Goal: Task Accomplishment & Management: Use online tool/utility

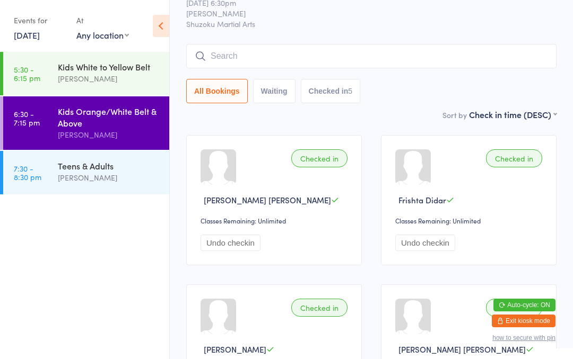
scroll to position [42, 0]
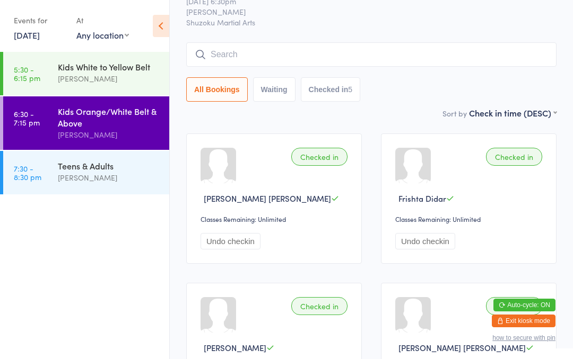
click at [119, 71] on div "Kids White to Yellow Belt" at bounding box center [109, 67] width 102 height 12
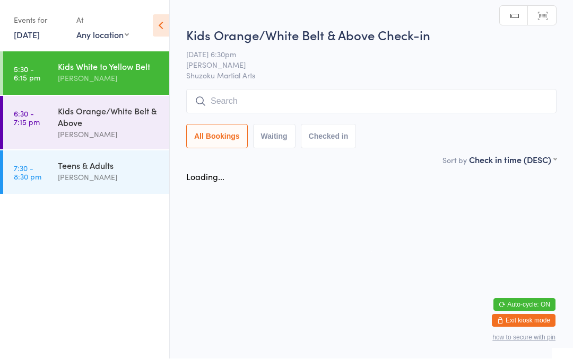
scroll to position [1, 0]
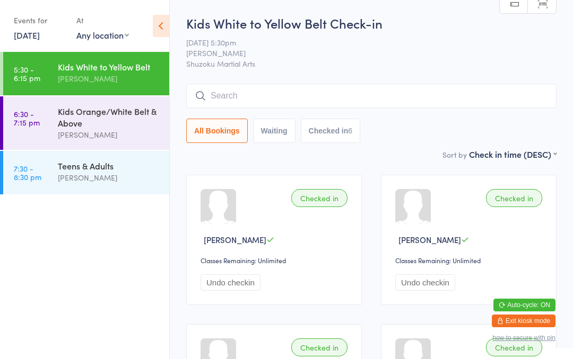
click at [115, 128] on div "Kids Orange/White Belt & Above" at bounding box center [109, 117] width 102 height 23
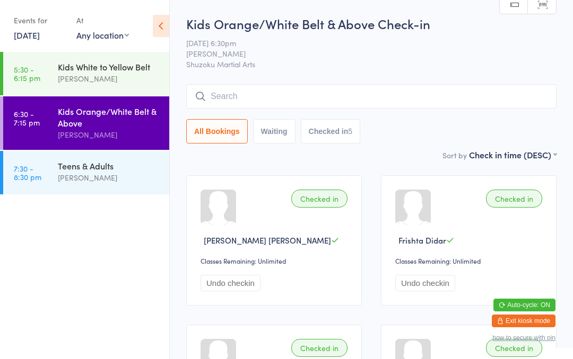
click at [366, 93] on input "search" at bounding box center [371, 96] width 370 height 24
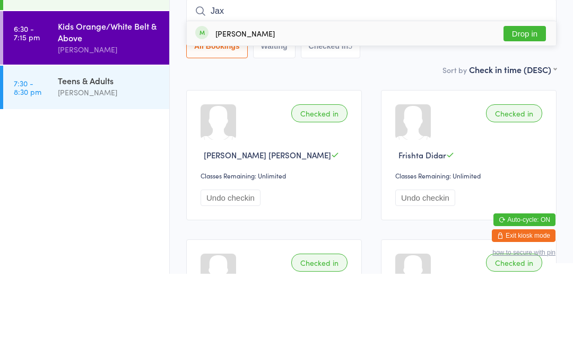
type input "Jax"
click at [523, 111] on button "Drop in" at bounding box center [524, 118] width 42 height 15
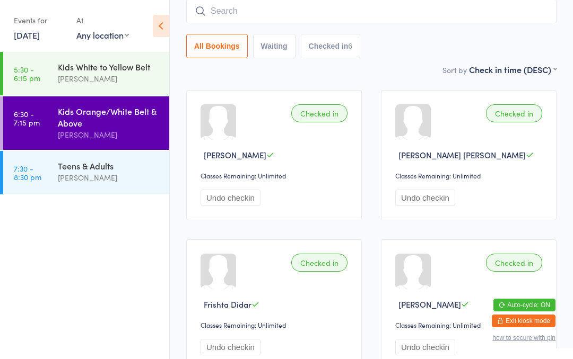
click at [224, 21] on input "search" at bounding box center [371, 11] width 370 height 24
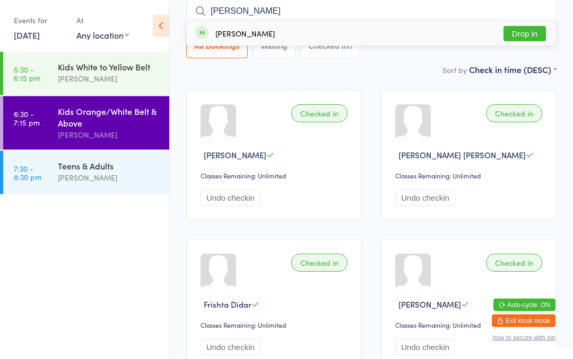
type input "[PERSON_NAME]"
click at [524, 32] on button "Drop in" at bounding box center [524, 34] width 42 height 15
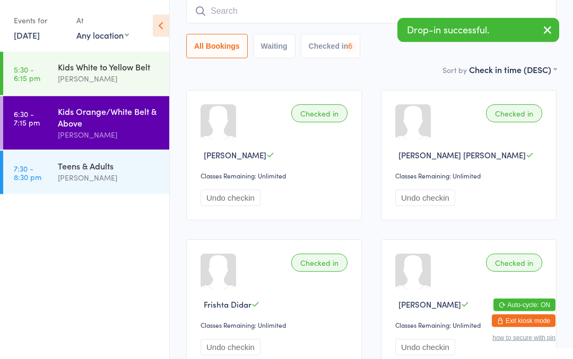
scroll to position [85, 0]
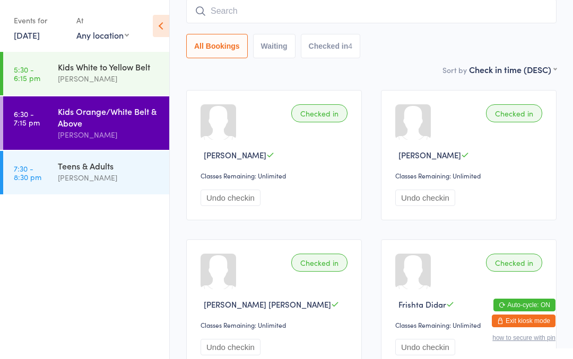
click at [262, 13] on input "search" at bounding box center [371, 11] width 370 height 24
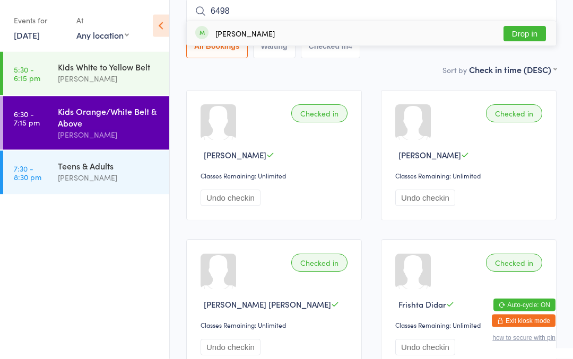
type input "6498"
click at [524, 33] on button "Drop in" at bounding box center [524, 34] width 42 height 15
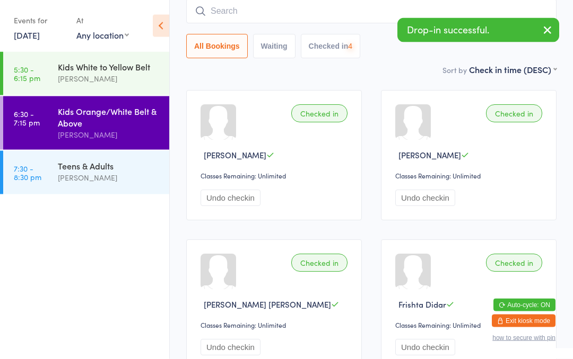
scroll to position [85, 0]
click at [296, 14] on input "search" at bounding box center [371, 11] width 370 height 24
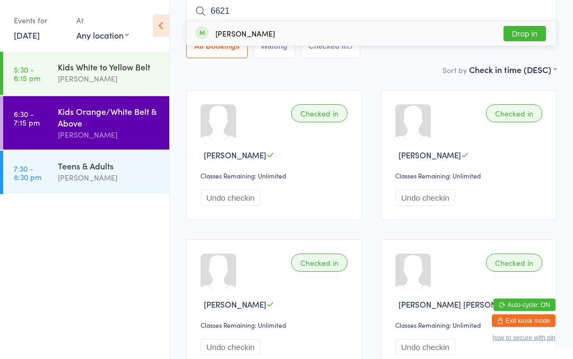
type input "6621"
click at [535, 28] on button "Drop in" at bounding box center [524, 34] width 42 height 15
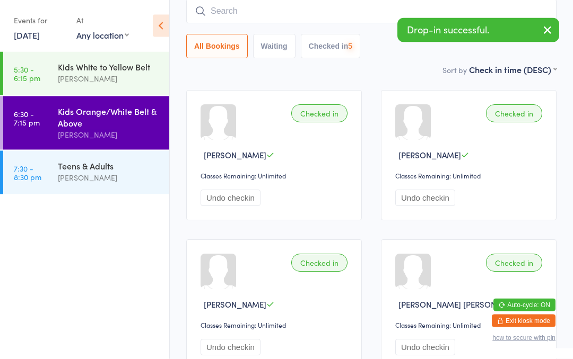
scroll to position [85, 0]
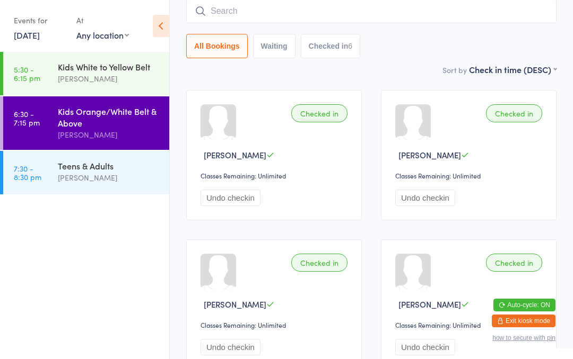
click at [386, 13] on input "search" at bounding box center [371, 11] width 370 height 24
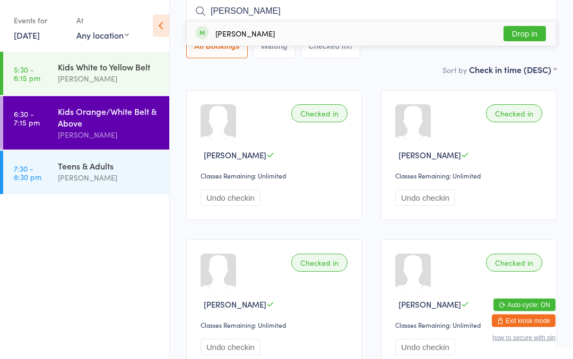
type input "[PERSON_NAME]"
click at [532, 33] on button "Drop in" at bounding box center [524, 34] width 42 height 15
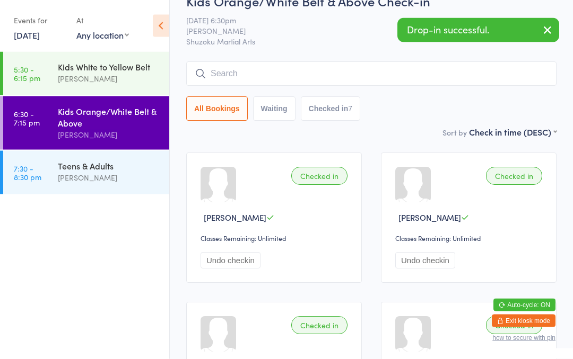
scroll to position [0, 0]
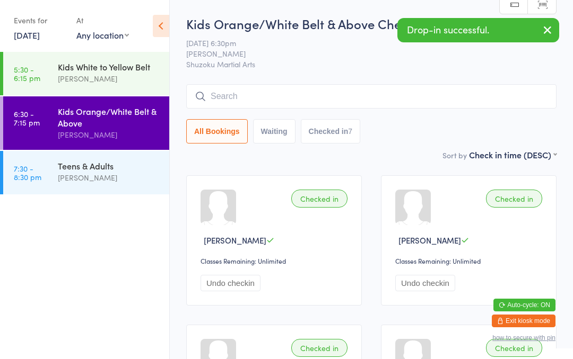
click at [460, 99] on input "search" at bounding box center [371, 96] width 370 height 24
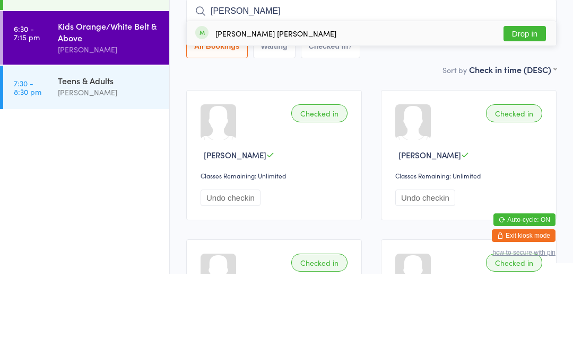
type input "[PERSON_NAME]"
click at [528, 111] on button "Drop in" at bounding box center [524, 118] width 42 height 15
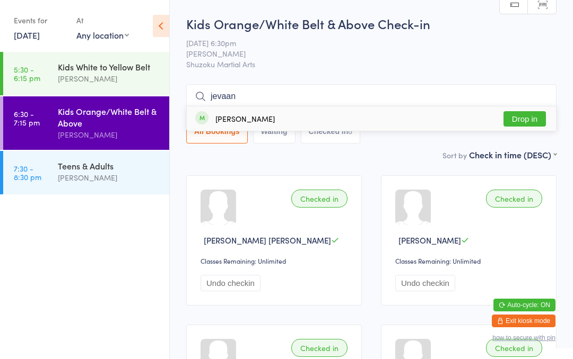
type input "jevaan"
click at [516, 120] on button "Drop in" at bounding box center [524, 118] width 42 height 15
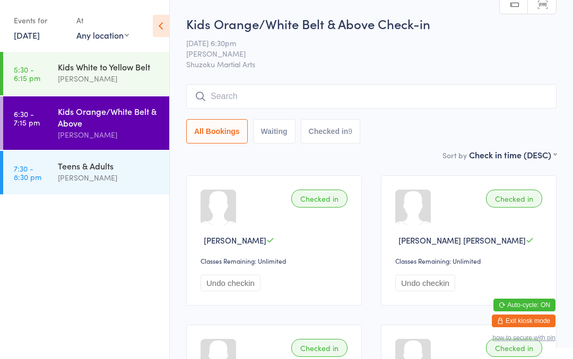
click at [251, 93] on input "search" at bounding box center [371, 96] width 370 height 24
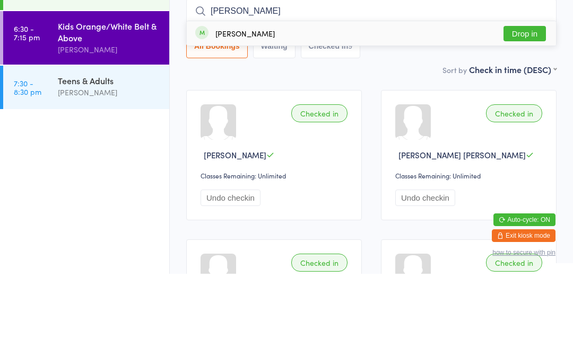
type input "[PERSON_NAME]"
click at [521, 111] on button "Drop in" at bounding box center [524, 118] width 42 height 15
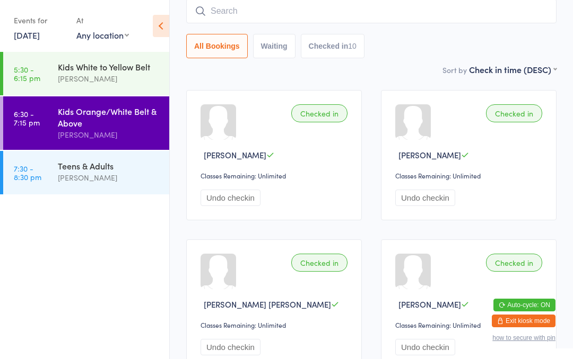
click at [321, 21] on input "search" at bounding box center [371, 11] width 370 height 24
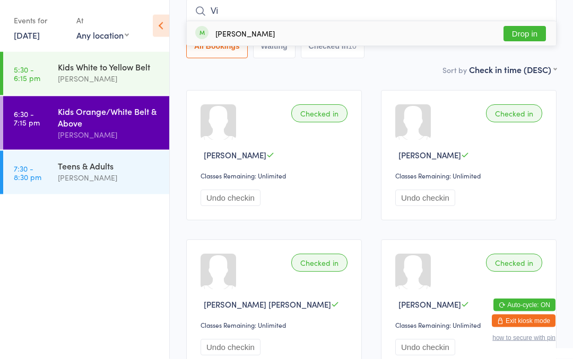
type input "Vi"
click at [517, 30] on button "Drop in" at bounding box center [524, 34] width 42 height 15
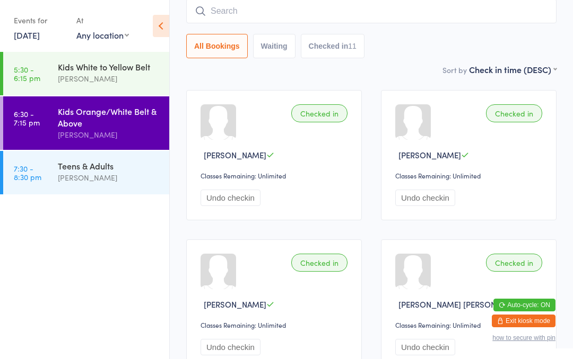
click at [225, 15] on input "search" at bounding box center [371, 11] width 370 height 24
type input "[PERSON_NAME]"
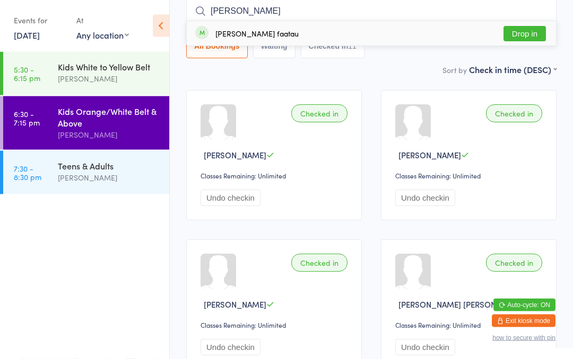
click at [519, 23] on div "[PERSON_NAME] faatau Drop in" at bounding box center [371, 34] width 369 height 24
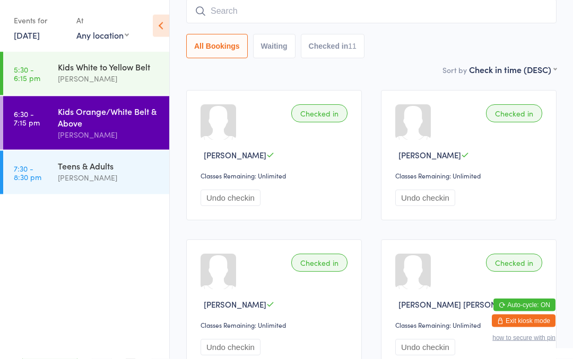
click at [0, 0] on div "Drop-in successful." at bounding box center [0, 0] width 0 height 0
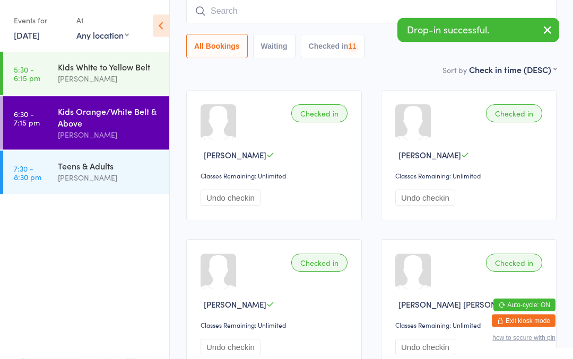
scroll to position [85, 0]
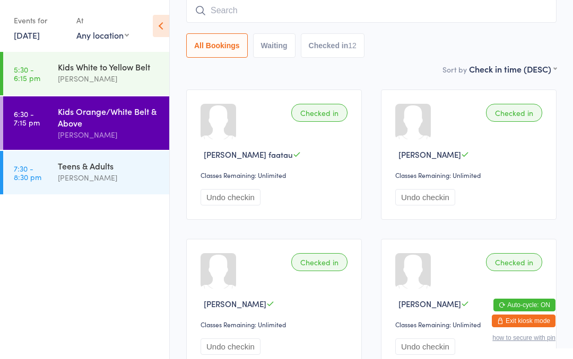
click at [275, 23] on input "search" at bounding box center [371, 10] width 370 height 24
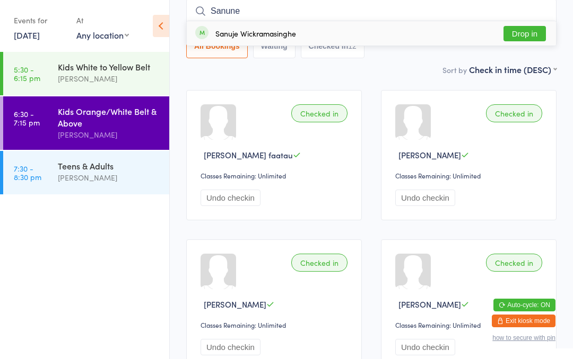
type input "Sanune"
click at [525, 29] on button "Drop in" at bounding box center [524, 33] width 42 height 15
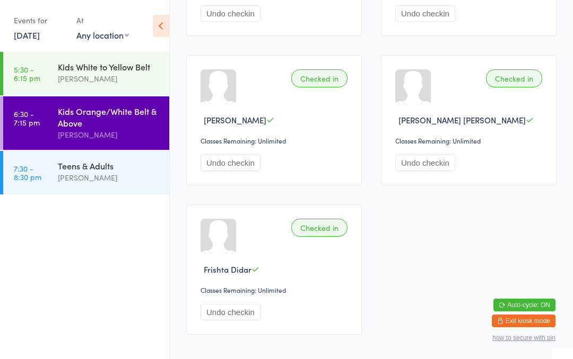
scroll to position [901, 0]
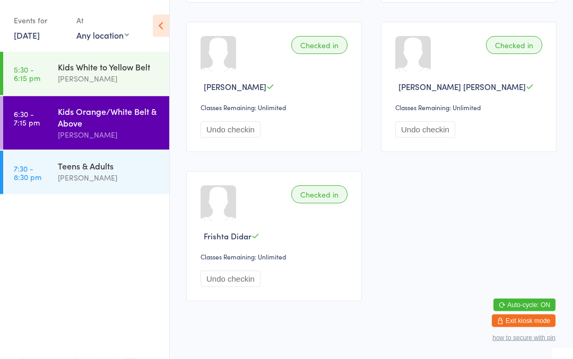
click at [107, 174] on div "[PERSON_NAME]" at bounding box center [109, 178] width 102 height 12
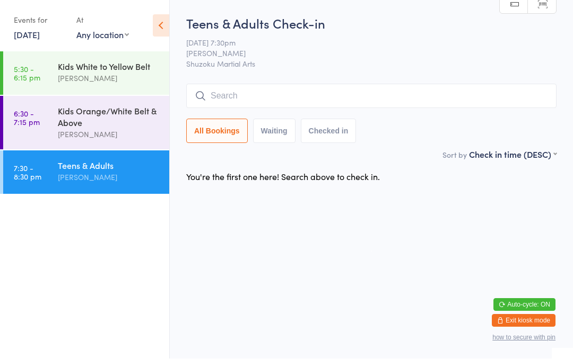
click at [342, 99] on input "search" at bounding box center [371, 96] width 370 height 24
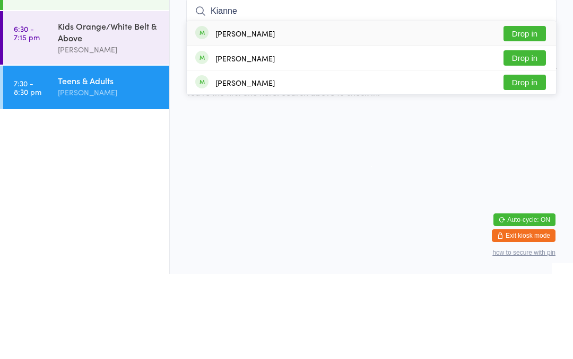
type input "Kianne"
click at [525, 111] on button "Drop in" at bounding box center [524, 118] width 42 height 15
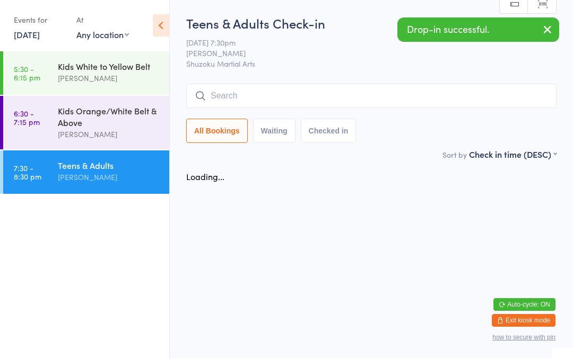
scroll to position [1, 0]
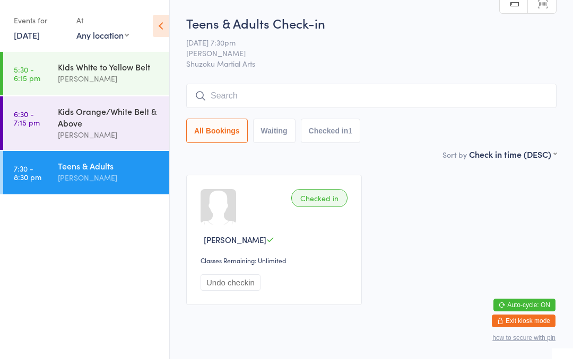
click at [240, 91] on input "search" at bounding box center [371, 96] width 370 height 24
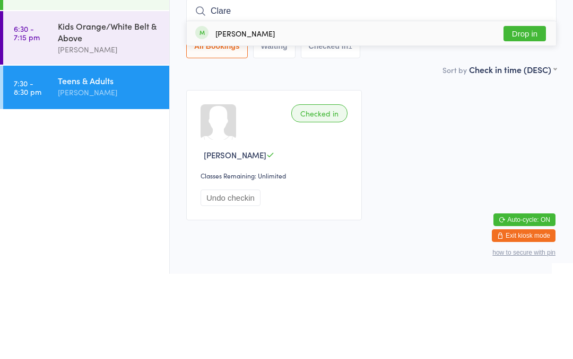
type input "Clare"
click at [528, 111] on button "Drop in" at bounding box center [524, 118] width 42 height 15
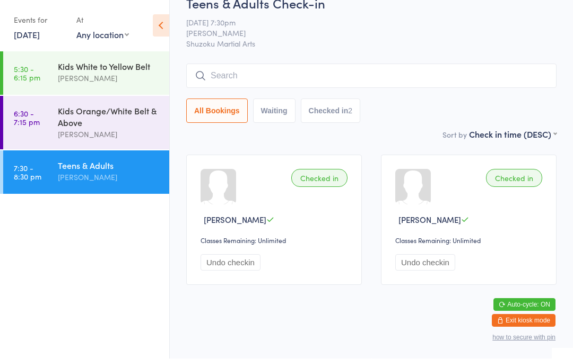
click at [342, 64] on input "search" at bounding box center [371, 76] width 370 height 24
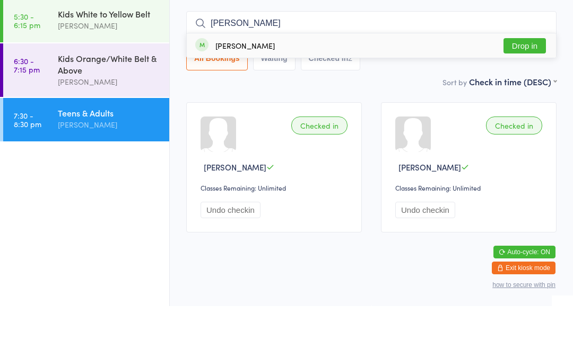
type input "[PERSON_NAME]"
click at [522, 91] on button "Drop in" at bounding box center [524, 98] width 42 height 15
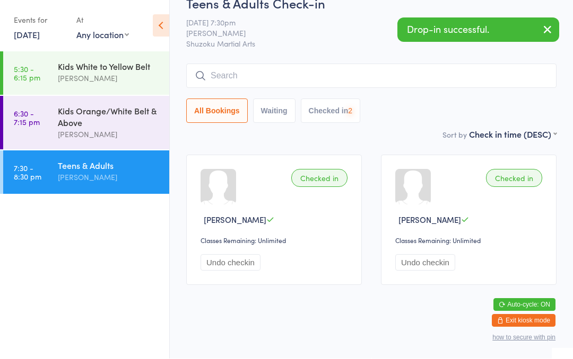
scroll to position [33, 0]
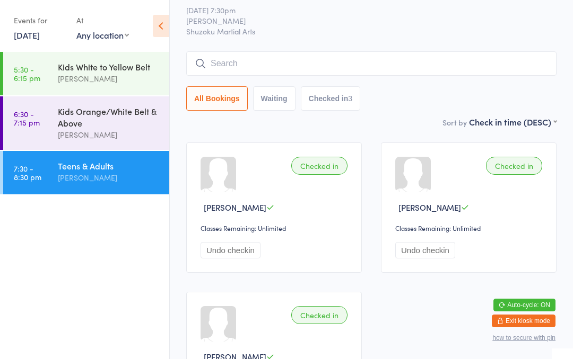
click at [379, 66] on input "search" at bounding box center [371, 63] width 370 height 24
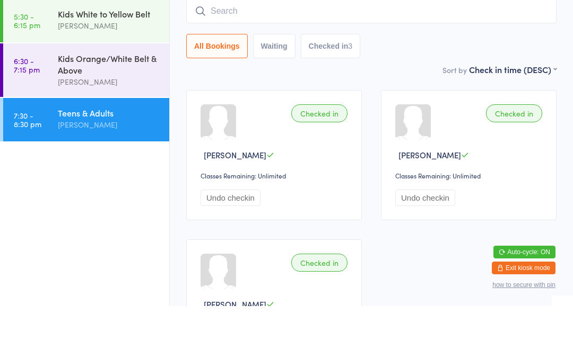
type input "6"
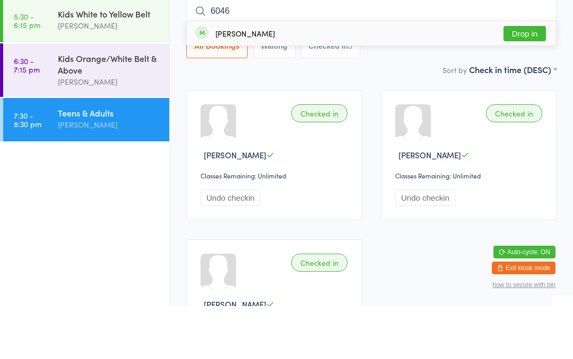
type input "6046"
click at [525, 79] on button "Drop in" at bounding box center [524, 86] width 42 height 15
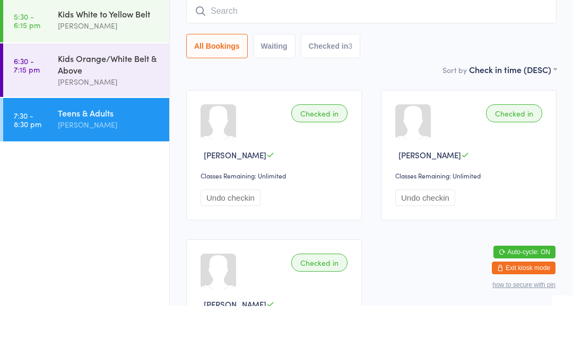
scroll to position [85, 0]
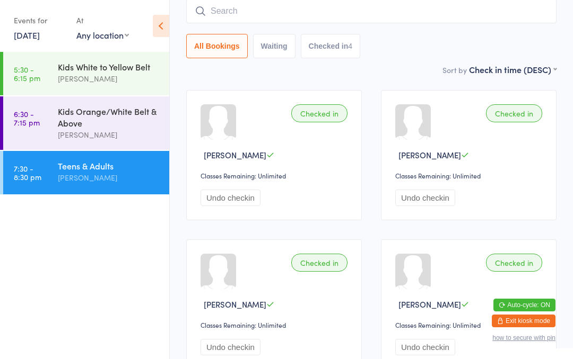
click at [483, 23] on input "search" at bounding box center [371, 11] width 370 height 24
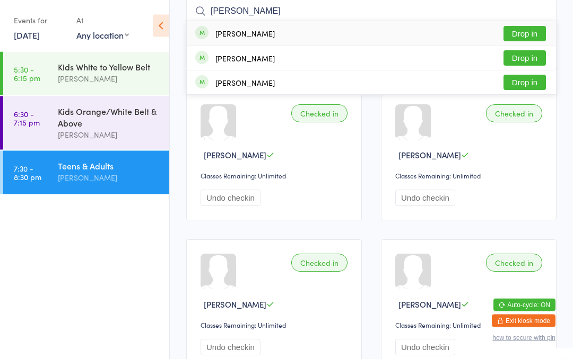
type input "[PERSON_NAME]"
click at [534, 28] on button "Drop in" at bounding box center [524, 34] width 42 height 15
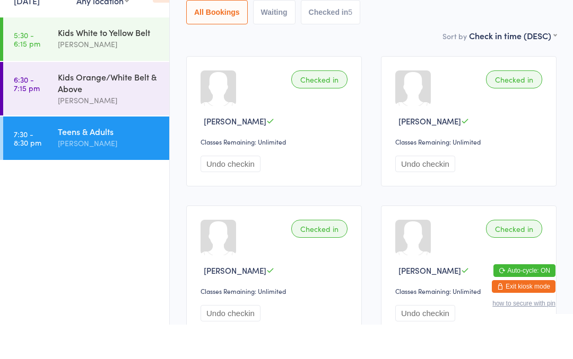
click at [124, 160] on div "Teens & Adults" at bounding box center [109, 166] width 102 height 12
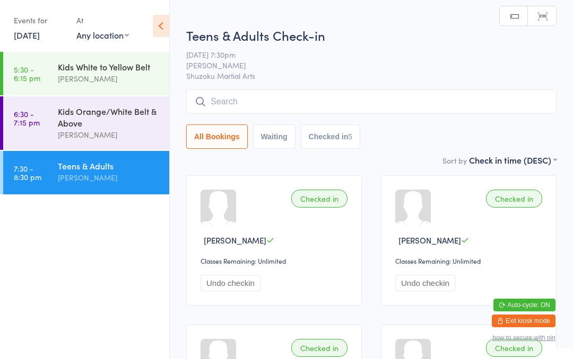
click at [258, 99] on input "search" at bounding box center [371, 102] width 370 height 24
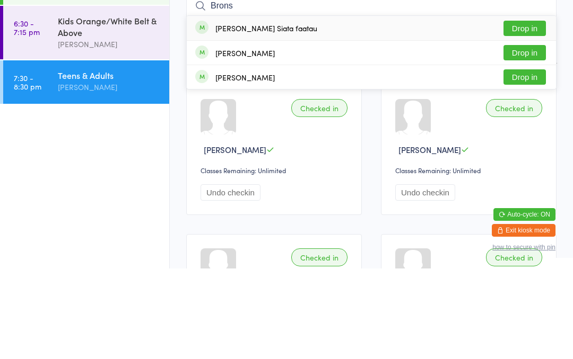
type input "Brons"
click at [525, 111] on button "Drop in" at bounding box center [524, 118] width 42 height 15
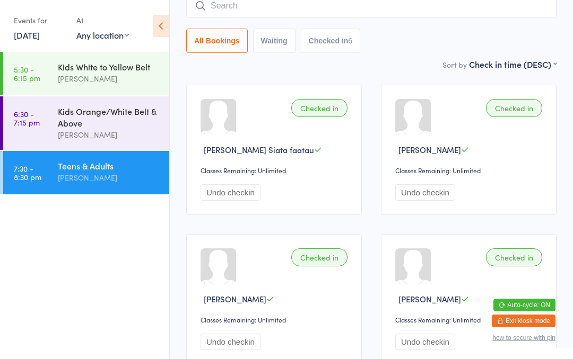
click at [212, 11] on input "search" at bounding box center [371, 6] width 370 height 24
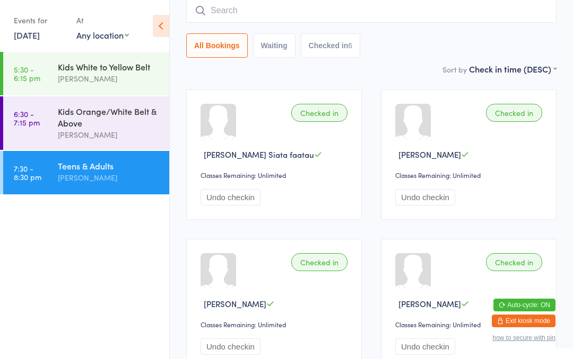
scroll to position [85, 0]
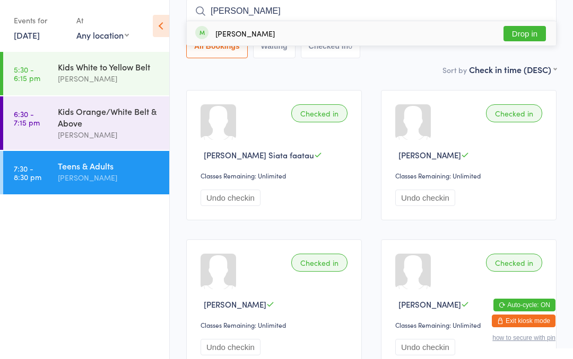
type input "[PERSON_NAME]"
click at [528, 23] on div "[PERSON_NAME] Drop in" at bounding box center [371, 33] width 369 height 24
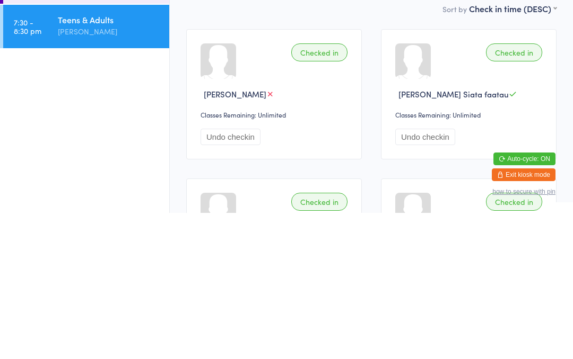
scroll to position [146, 0]
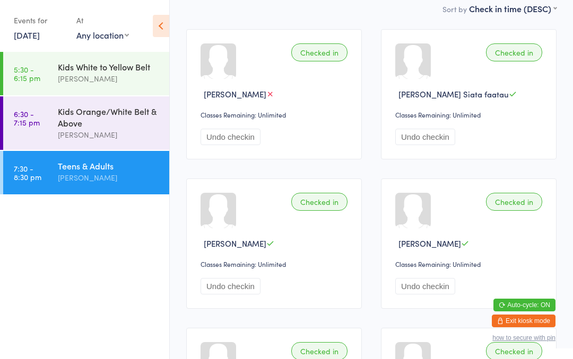
click at [108, 314] on ul "5:30 - 6:15 pm Kids White to Yellow Belt [PERSON_NAME] 6:30 - 7:15 pm Kids Oran…" at bounding box center [84, 205] width 169 height 307
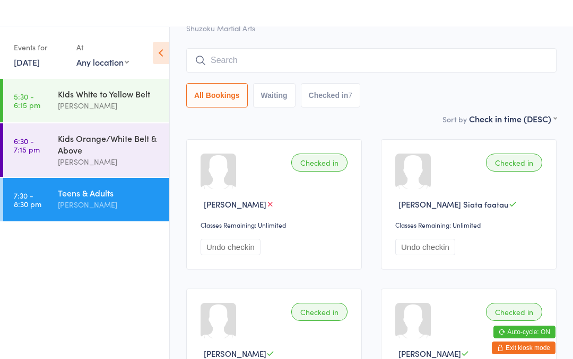
scroll to position [0, 0]
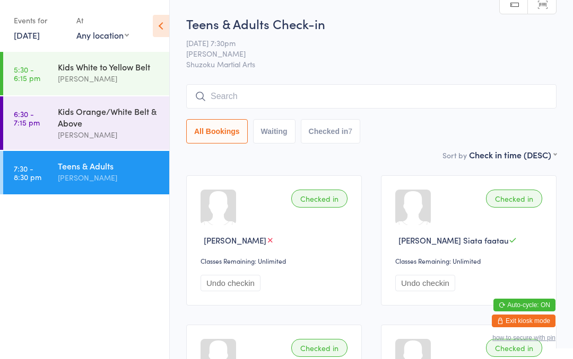
click at [241, 98] on input "search" at bounding box center [371, 96] width 370 height 24
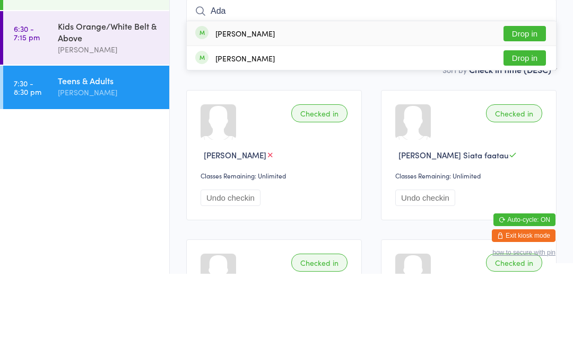
type input "Ada"
click at [519, 111] on button "Drop in" at bounding box center [524, 118] width 42 height 15
type input "ja"
click at [512, 110] on span "Already checked in" at bounding box center [501, 119] width 87 height 19
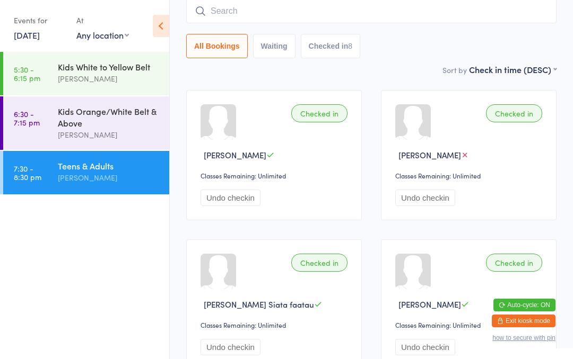
click at [245, 8] on input "search" at bounding box center [371, 11] width 370 height 24
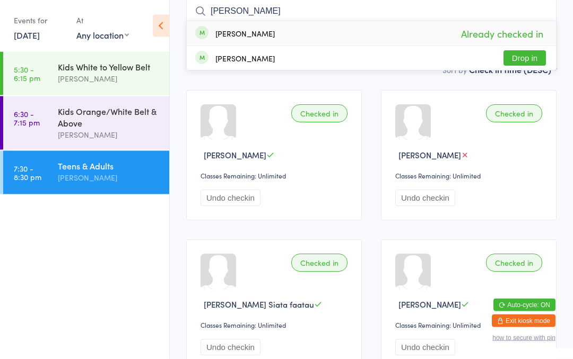
type input "[PERSON_NAME]"
click at [516, 51] on button "Drop in" at bounding box center [524, 58] width 42 height 15
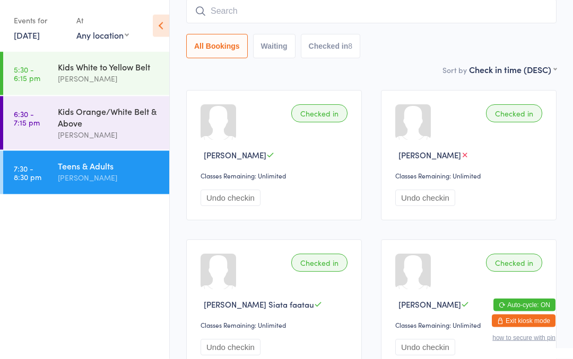
scroll to position [85, 0]
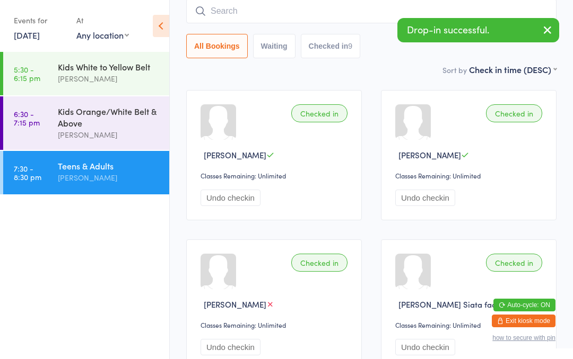
click at [279, 3] on input "search" at bounding box center [371, 11] width 370 height 24
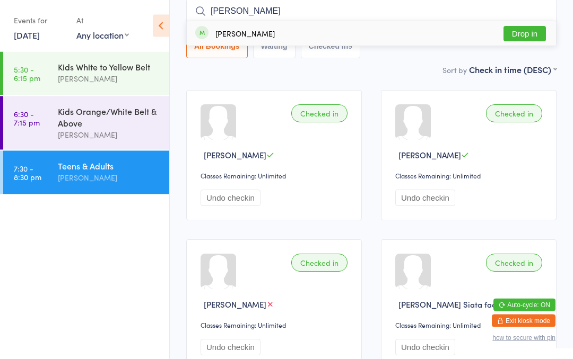
type input "[PERSON_NAME]"
click at [529, 29] on button "Drop in" at bounding box center [524, 34] width 42 height 15
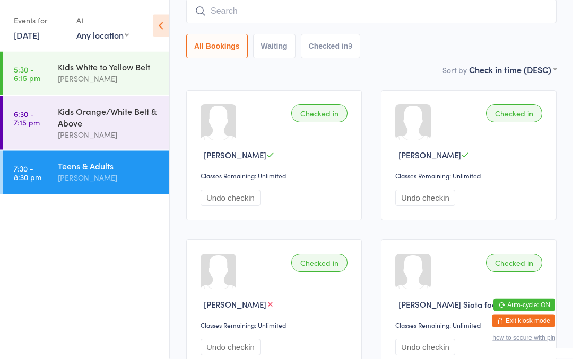
scroll to position [85, 0]
click at [249, 19] on input "search" at bounding box center [371, 11] width 370 height 24
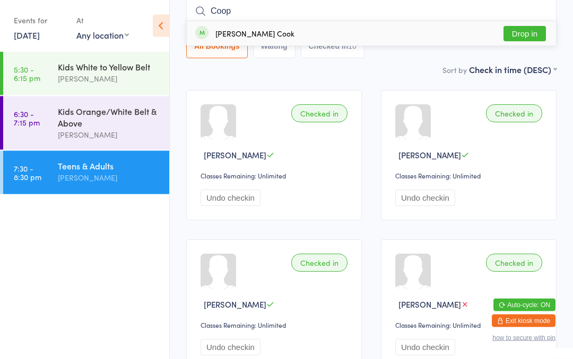
type input "Coop"
click at [528, 30] on button "Drop in" at bounding box center [524, 34] width 42 height 15
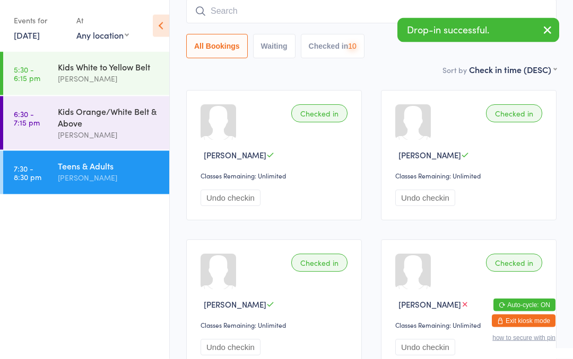
scroll to position [85, 0]
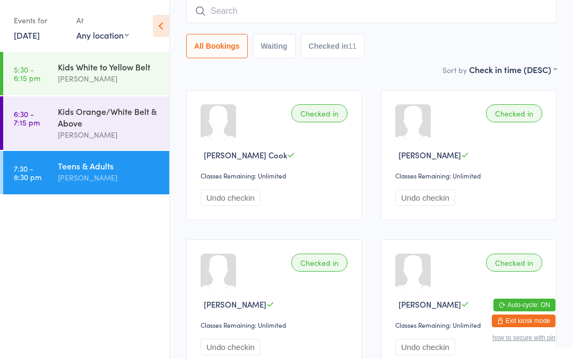
click at [119, 182] on div "[PERSON_NAME]" at bounding box center [109, 178] width 102 height 12
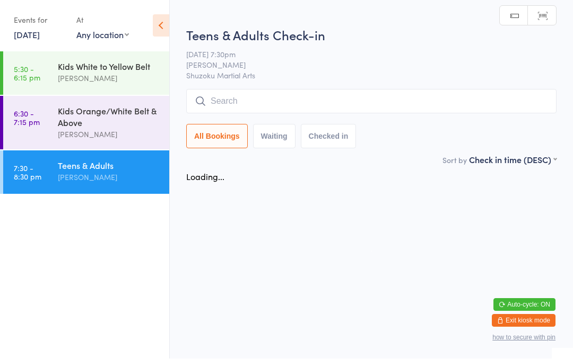
scroll to position [1, 0]
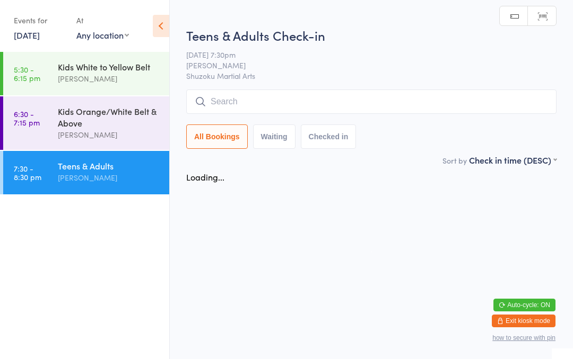
click at [257, 95] on input "search" at bounding box center [371, 102] width 370 height 24
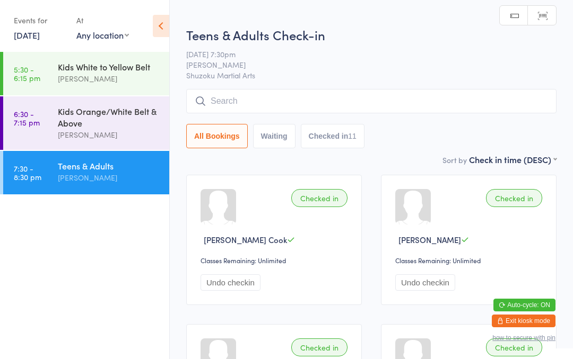
scroll to position [0, 0]
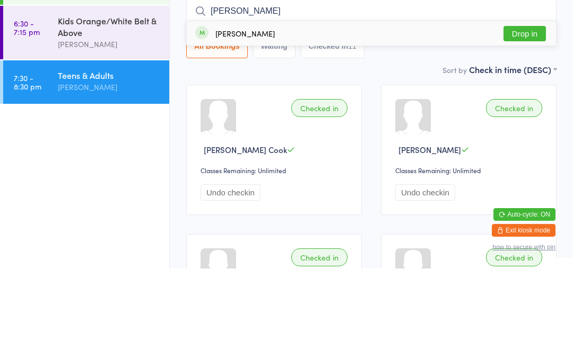
type input "[PERSON_NAME]"
click at [538, 117] on button "Drop in" at bounding box center [524, 124] width 42 height 15
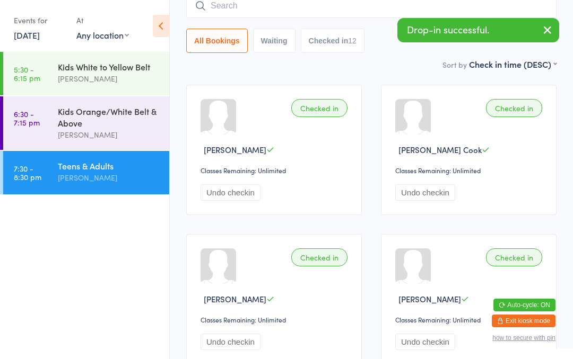
click at [226, 8] on input "search" at bounding box center [371, 6] width 370 height 24
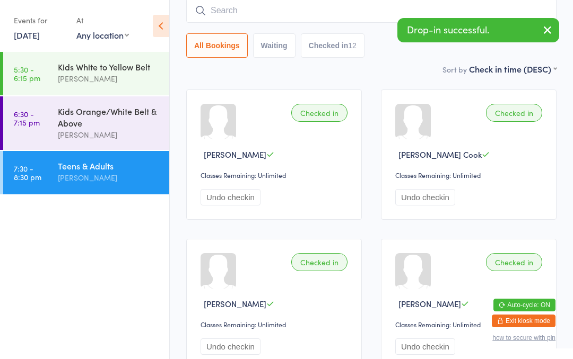
scroll to position [85, 0]
type input "[PERSON_NAME]"
click at [217, 31] on div "[PERSON_NAME]" at bounding box center [244, 33] width 59 height 8
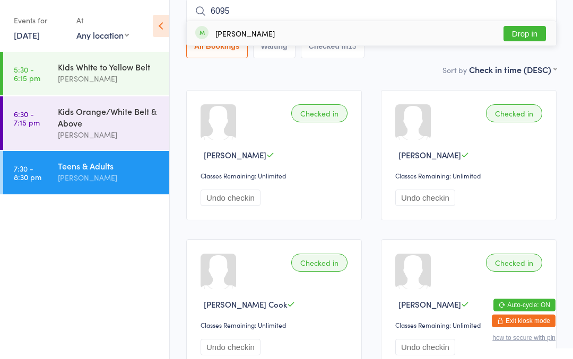
type input "6095"
click at [529, 28] on button "Drop in" at bounding box center [524, 33] width 42 height 15
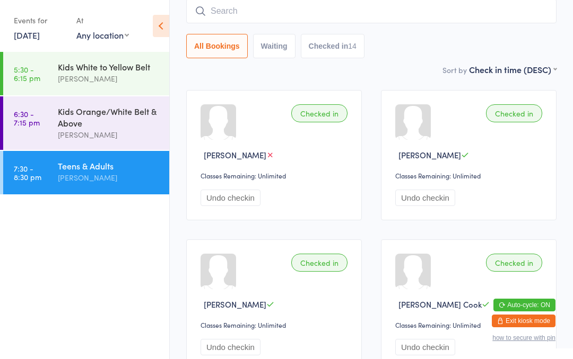
click at [370, 20] on input "search" at bounding box center [371, 11] width 370 height 24
type input "Diha"
click at [519, 41] on button "Drop in" at bounding box center [524, 33] width 42 height 15
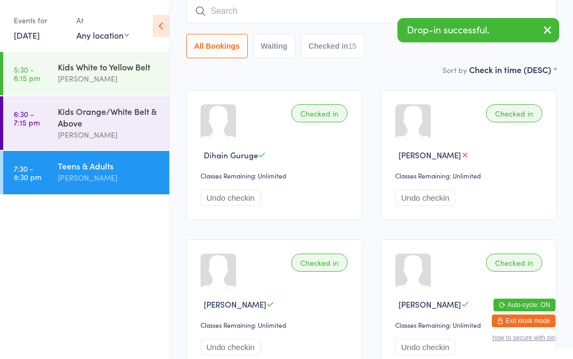
click at [214, 23] on input "search" at bounding box center [371, 11] width 370 height 24
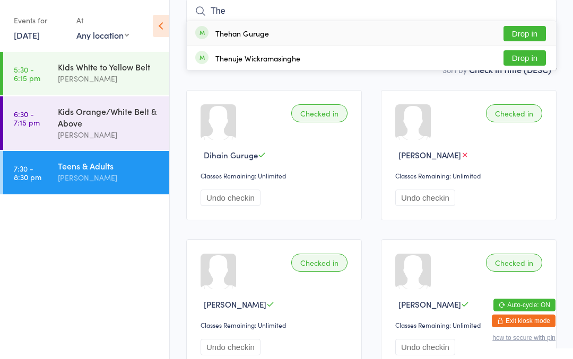
type input "The"
click at [226, 32] on div "Thehan Guruge" at bounding box center [242, 33] width 54 height 8
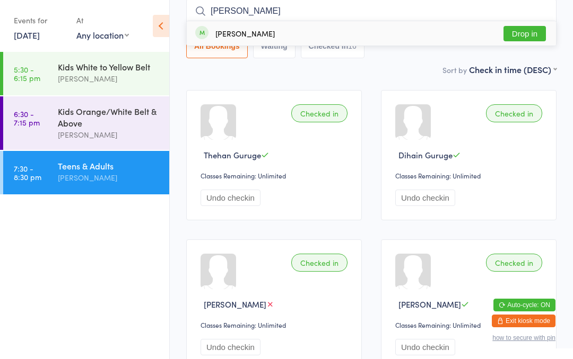
type input "[PERSON_NAME]"
click at [528, 29] on button "Drop in" at bounding box center [524, 33] width 42 height 15
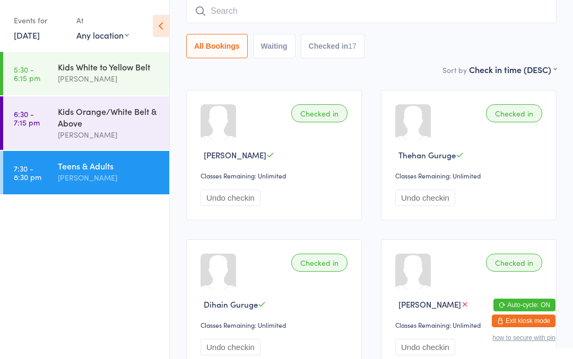
type input "s"
type input "abi"
click at [532, 36] on button "Drop in" at bounding box center [524, 33] width 42 height 15
click at [327, 5] on input "search" at bounding box center [371, 11] width 370 height 24
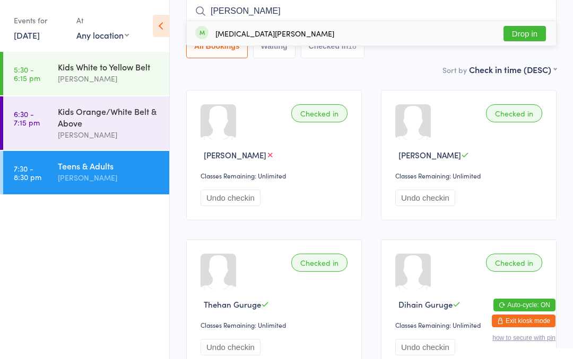
type input "[PERSON_NAME]"
click at [523, 39] on button "Drop in" at bounding box center [524, 33] width 42 height 15
